Goal: Find specific fact: Find specific fact

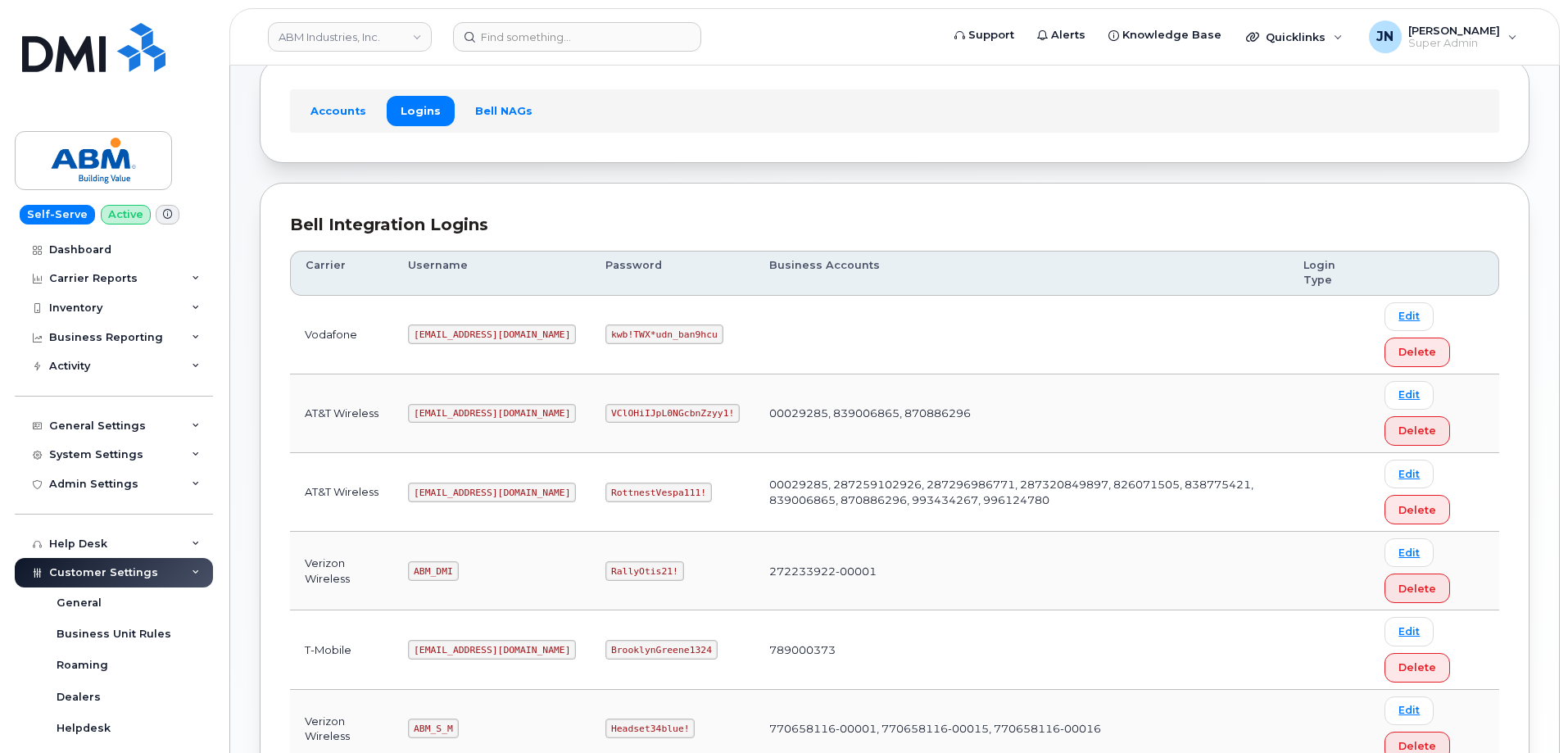
scroll to position [250, 0]
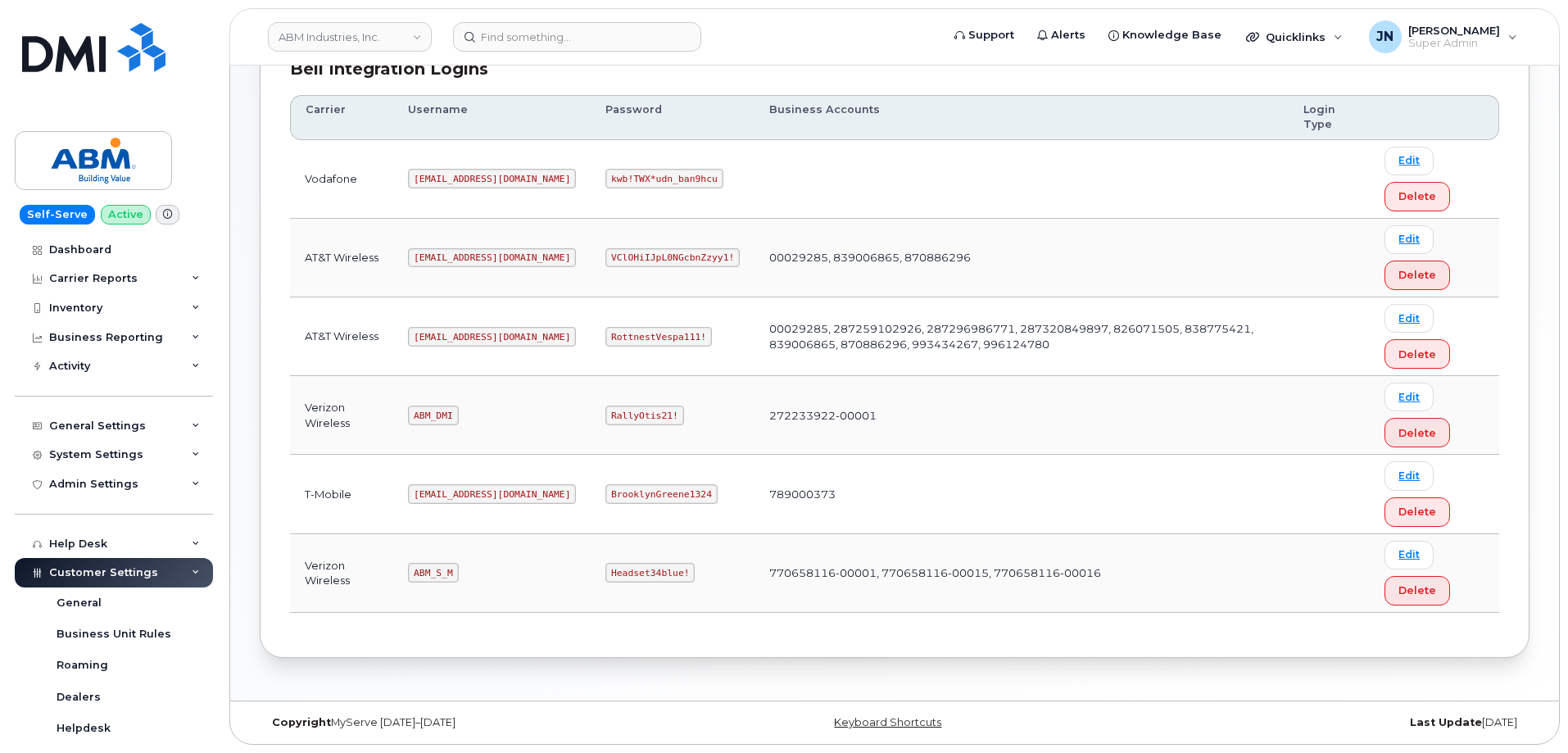
click at [459, 340] on code "[EMAIL_ADDRESS][DOMAIN_NAME]" at bounding box center [492, 337] width 168 height 20
copy code "[EMAIL_ADDRESS][DOMAIN_NAME]"
click at [606, 331] on code "RottnestVespa111!" at bounding box center [659, 337] width 107 height 20
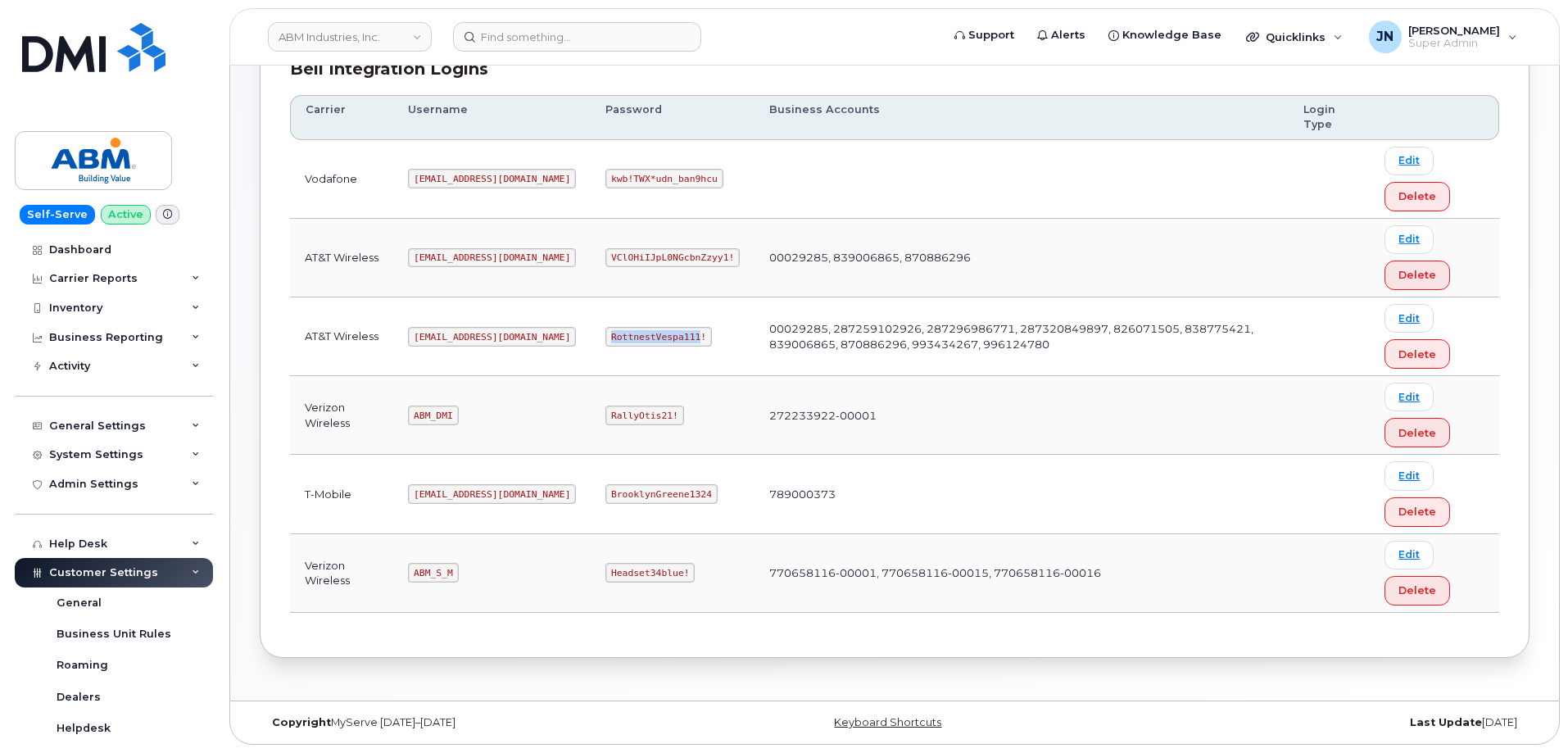
click at [606, 331] on code "RottnestVespa111!" at bounding box center [659, 337] width 107 height 20
copy code "RottnestVespa111!"
